Goal: Book appointment/travel/reservation

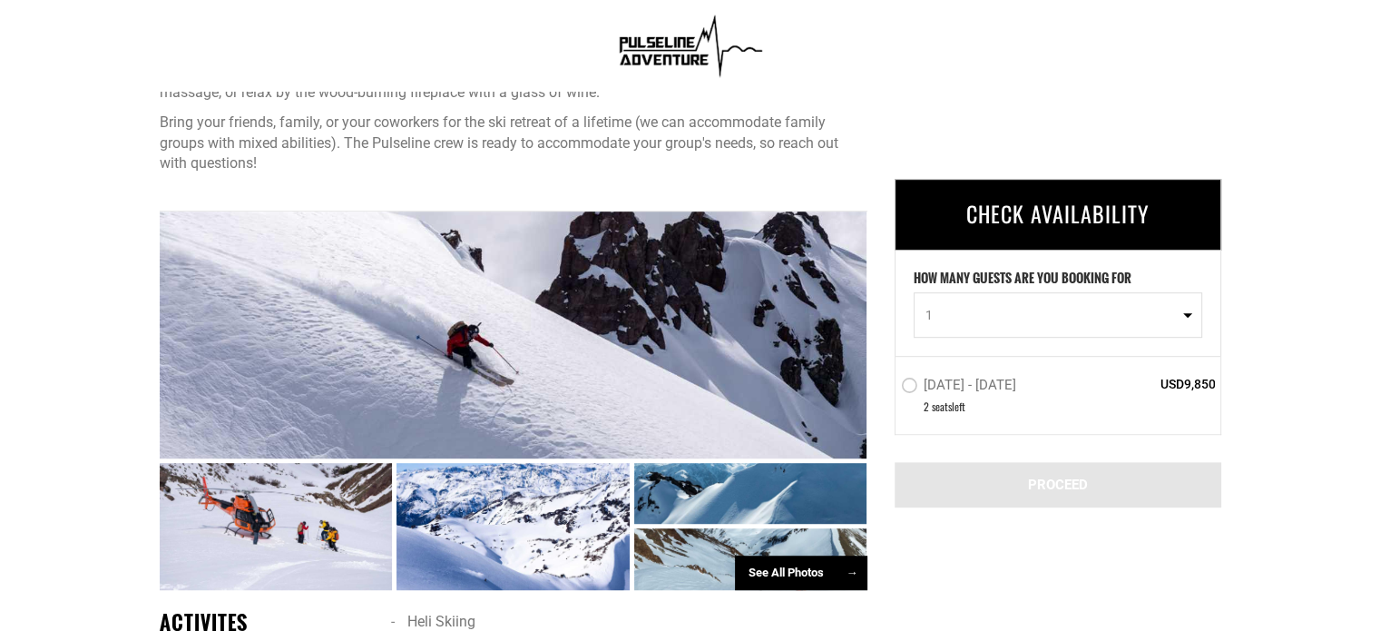
scroll to position [914, 0]
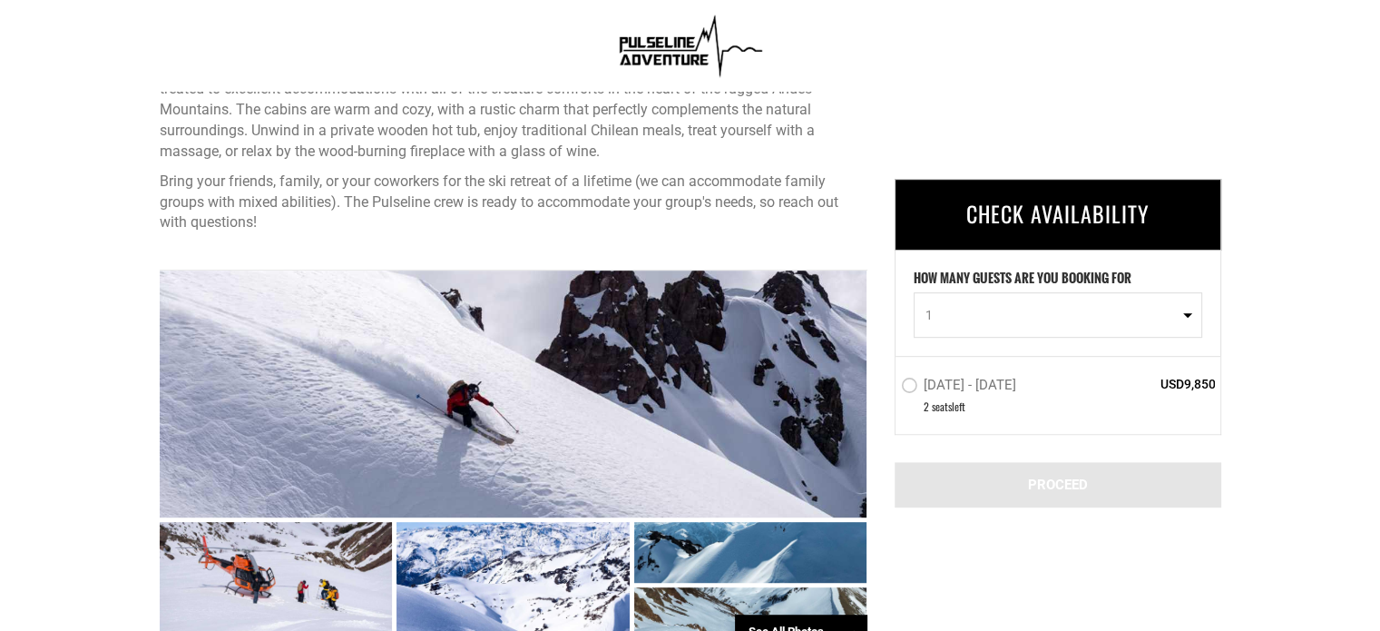
click at [914, 387] on label "Aug 31 - Sep 5, 2025" at bounding box center [961, 388] width 120 height 22
click at [888, 387] on input "Aug 31 - Sep 5, 2025" at bounding box center [888, 394] width 0 height 41
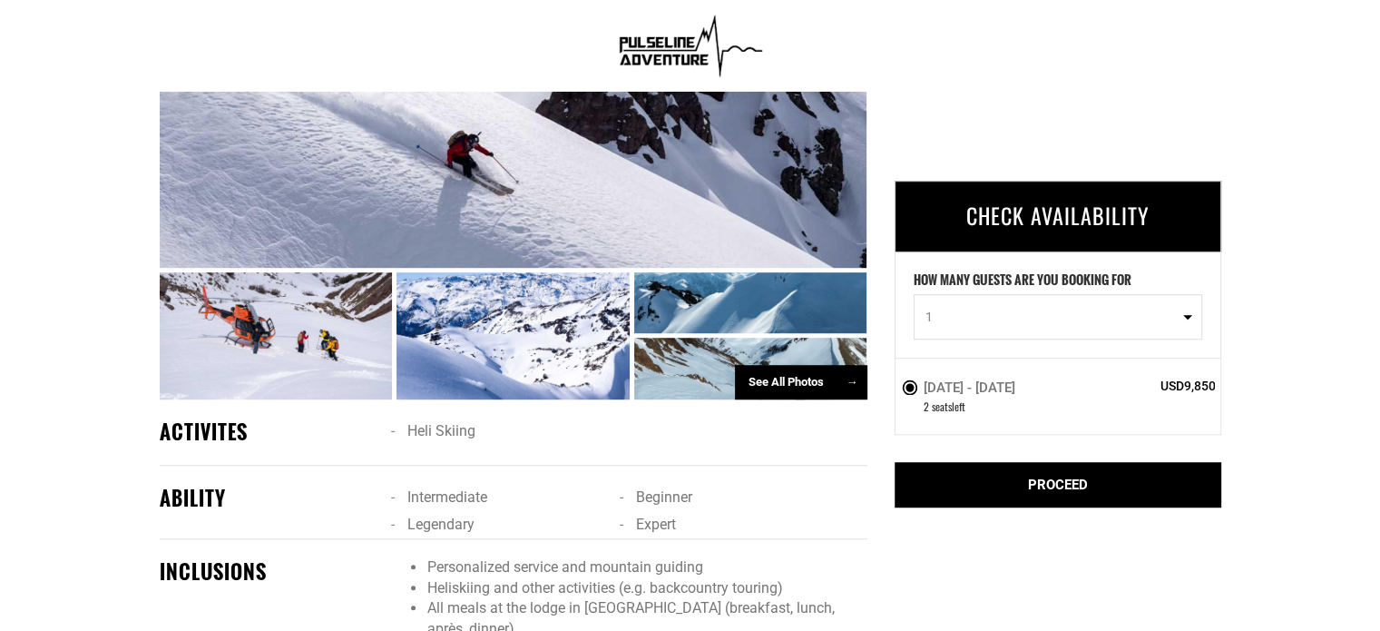
scroll to position [1164, 0]
click at [1003, 480] on div "PROCEED" at bounding box center [1058, 485] width 327 height 45
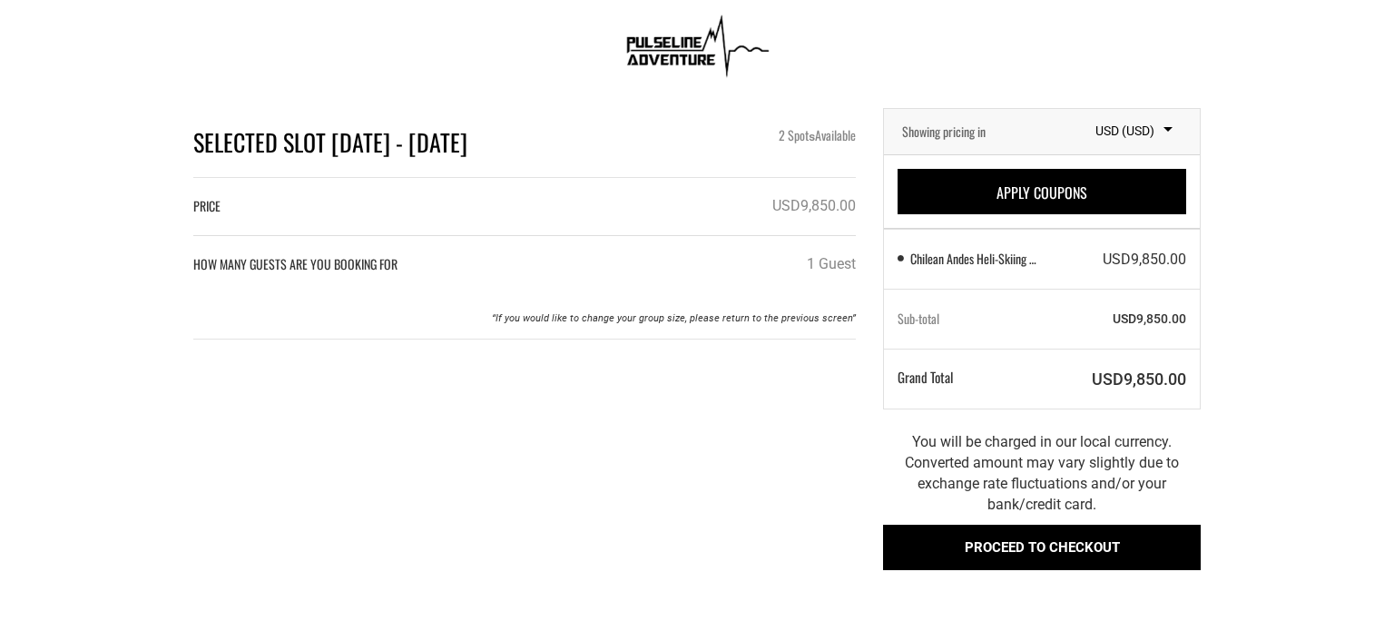
click at [980, 535] on button "Proceed to checkout" at bounding box center [1042, 546] width 318 height 45
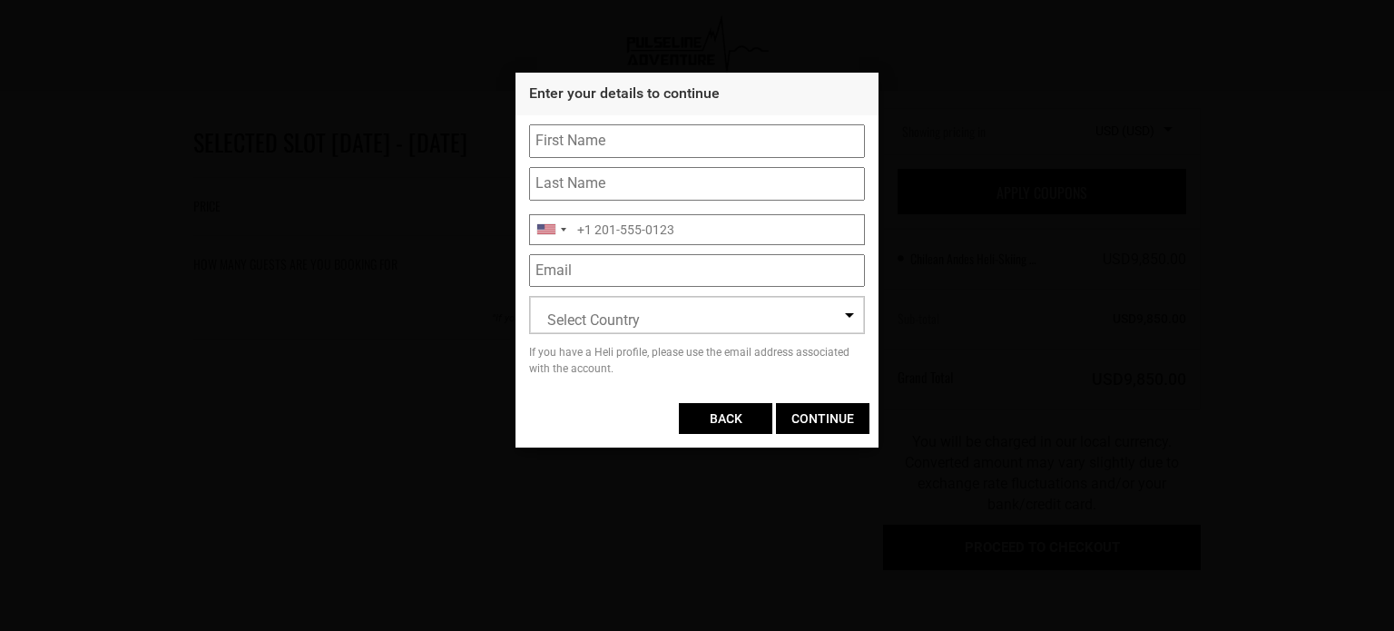
click at [714, 416] on input "BACK" at bounding box center [725, 418] width 93 height 31
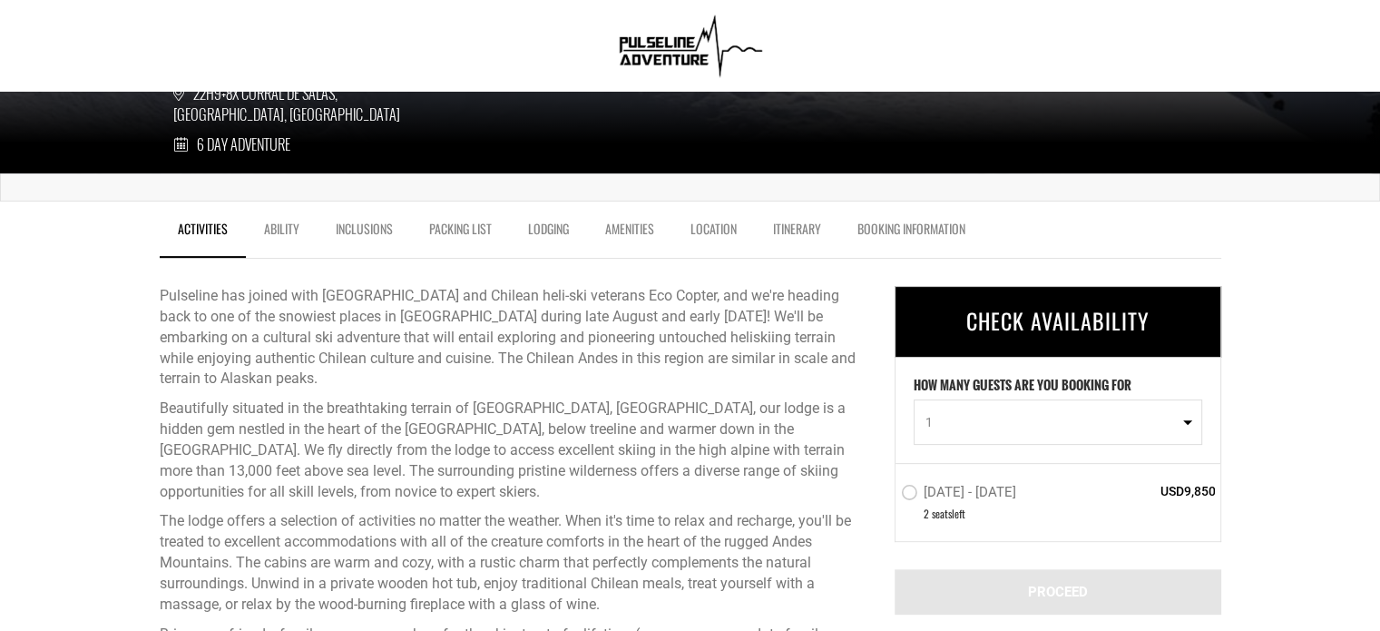
scroll to position [461, 0]
click at [385, 247] on link "Inclusions" at bounding box center [364, 232] width 93 height 45
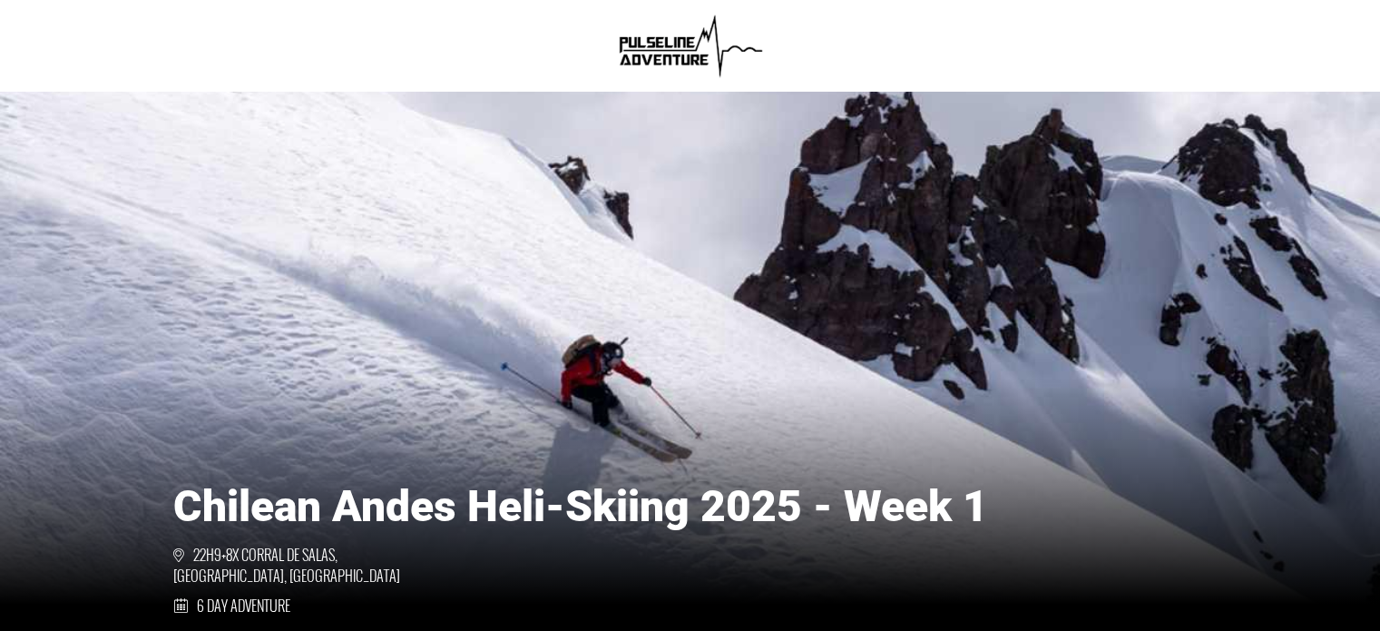
scroll to position [426, 0]
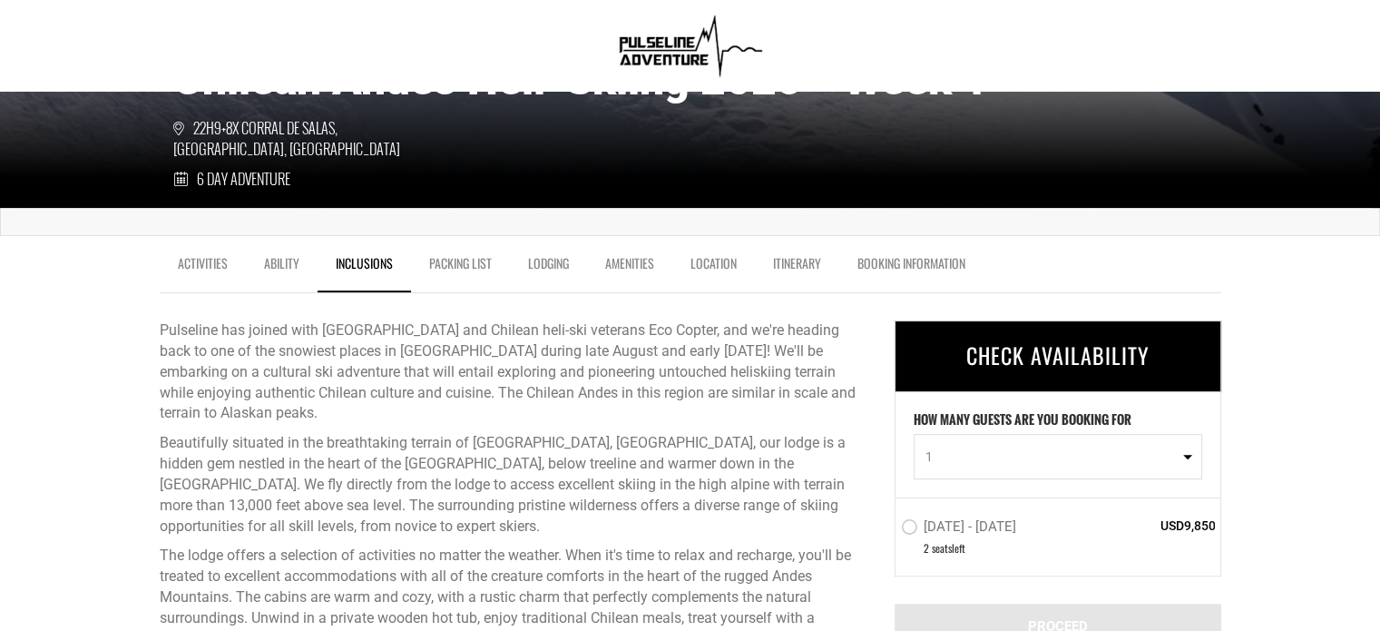
click at [414, 253] on link "Packing List" at bounding box center [460, 267] width 99 height 45
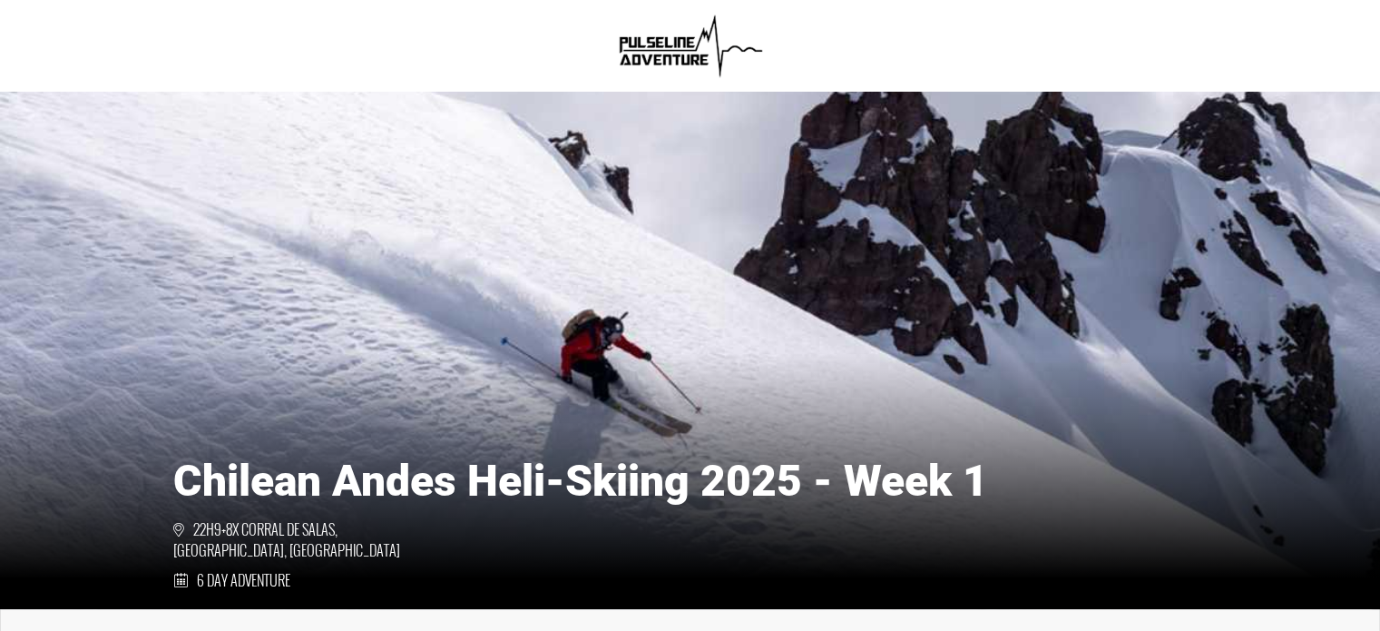
scroll to position [0, 0]
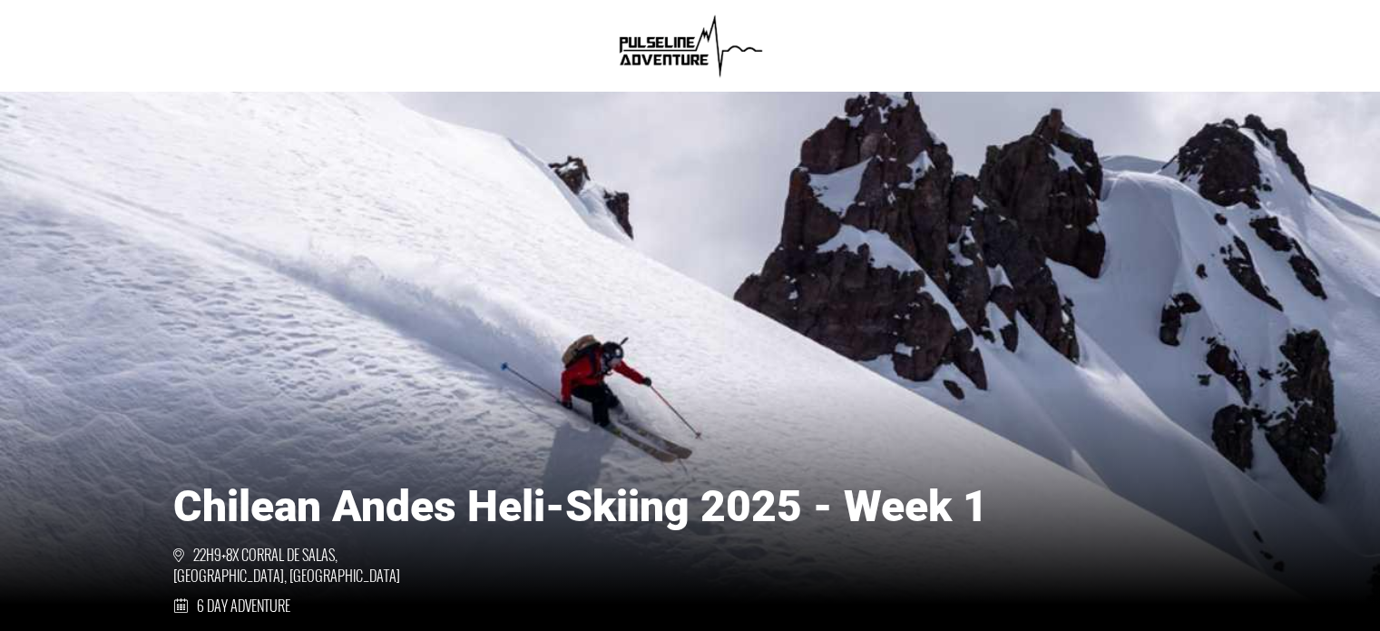
click at [680, 35] on img at bounding box center [689, 45] width 157 height 73
click at [671, 52] on img at bounding box center [689, 45] width 157 height 73
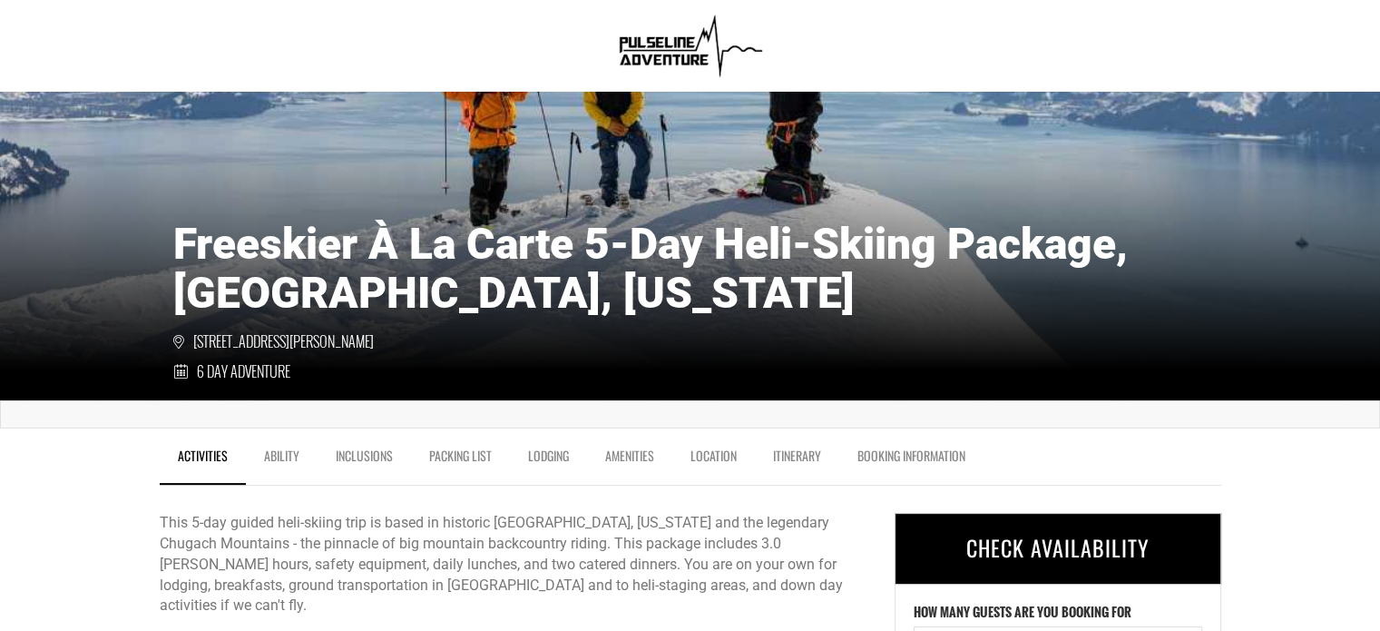
scroll to position [243, 0]
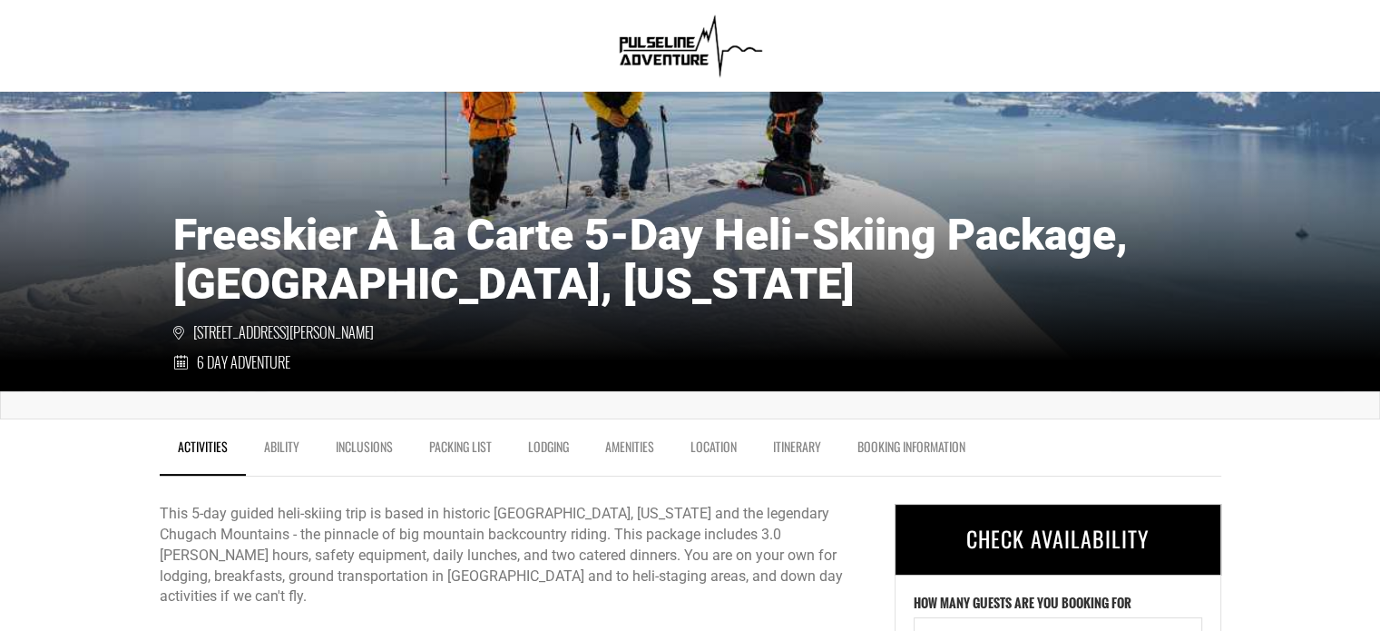
click at [572, 326] on div "Freeskier À La Carte 5-Day Heli-Skiing Package, [GEOGRAPHIC_DATA], [US_STATE] […" at bounding box center [690, 282] width 1061 height 181
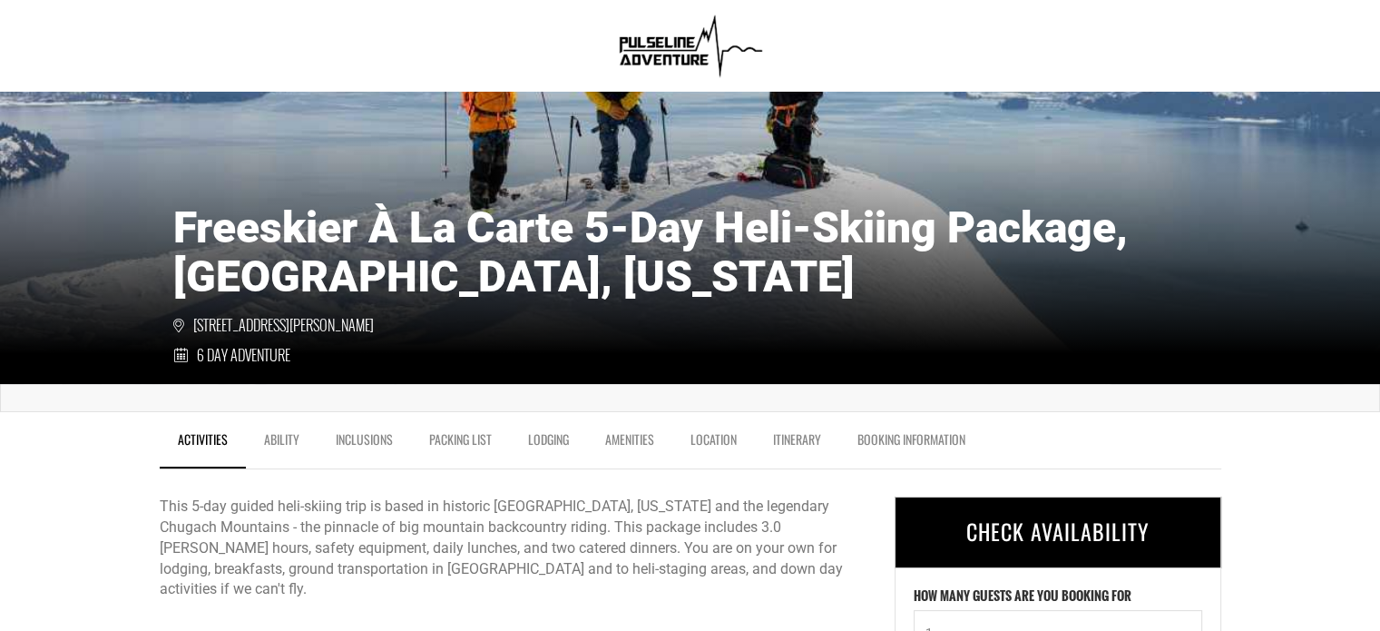
scroll to position [265, 0]
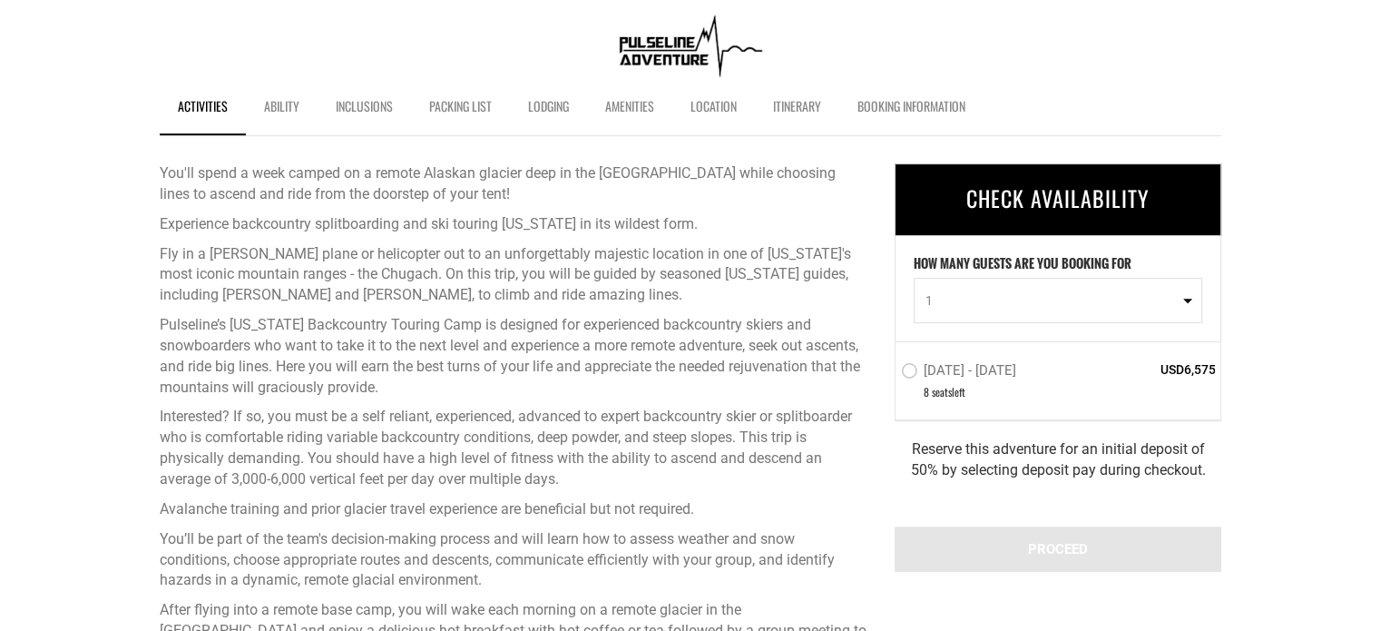
scroll to position [584, 0]
click at [919, 371] on label "Apr 11 - Apr 17, 2026" at bounding box center [961, 371] width 120 height 22
click at [888, 371] on input "Apr 11 - Apr 17, 2026" at bounding box center [888, 377] width 0 height 41
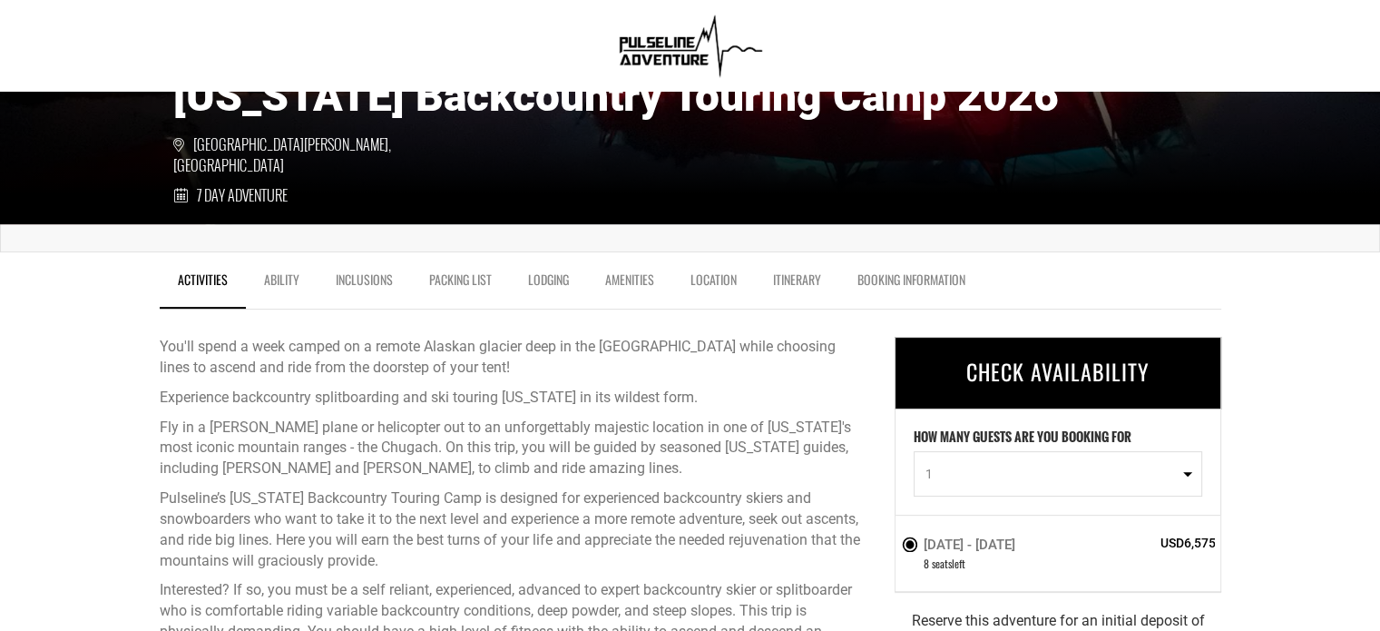
scroll to position [0, 0]
